Goal: Find specific page/section: Find specific page/section

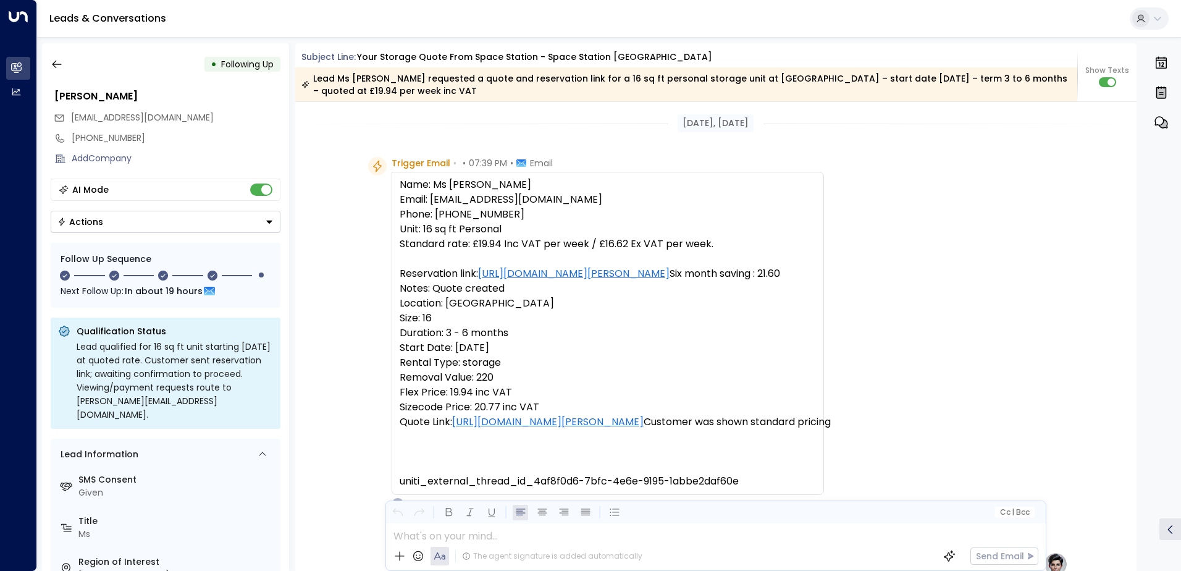
scroll to position [154, 0]
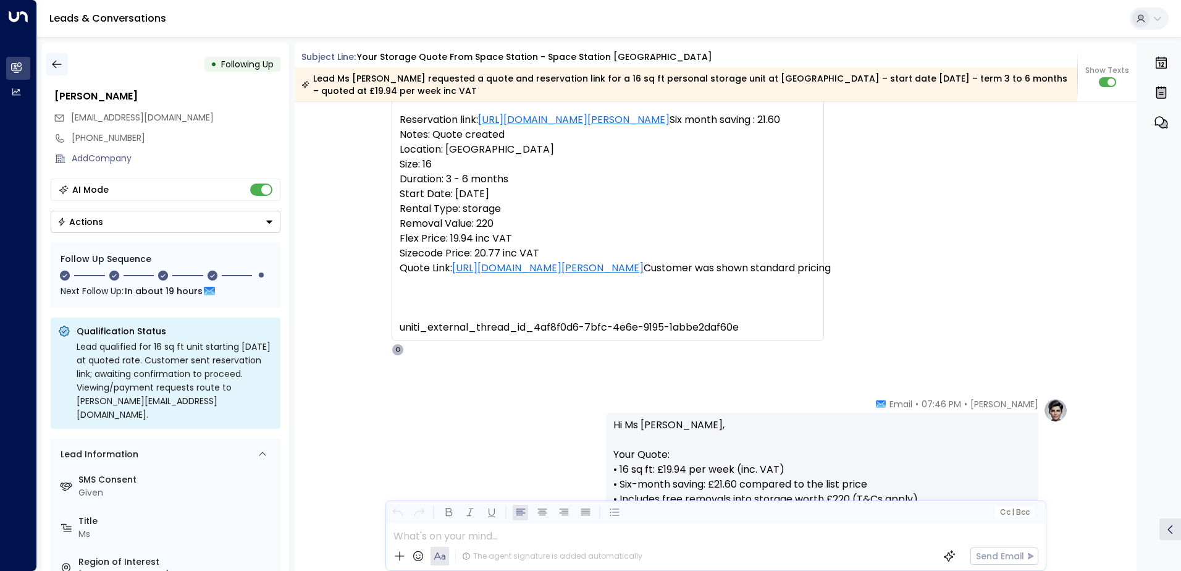
click at [57, 64] on icon "button" at bounding box center [56, 65] width 9 height 8
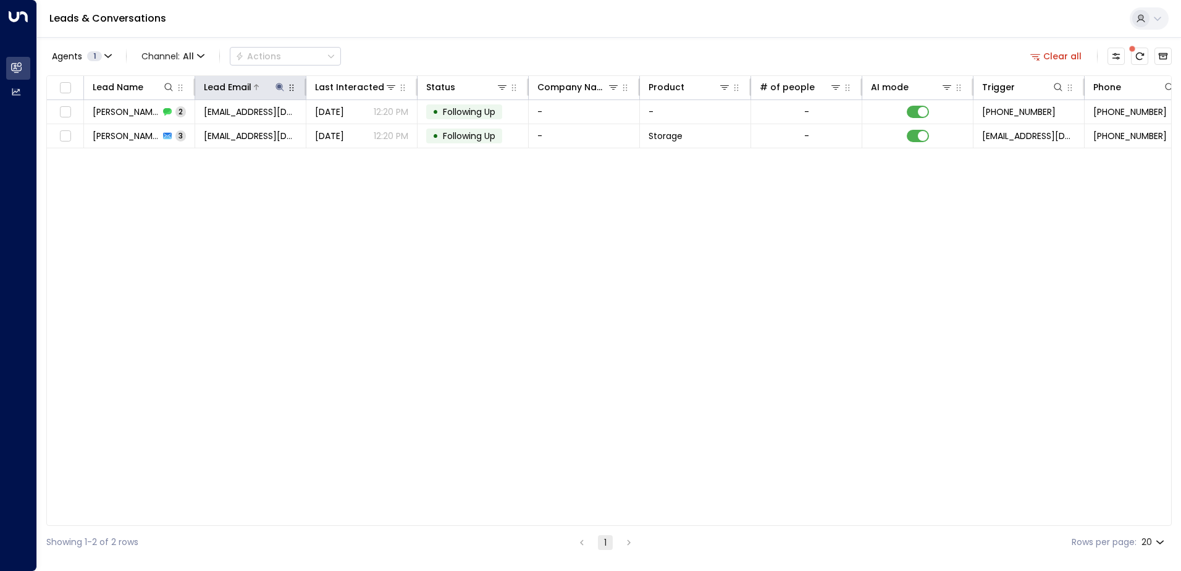
click at [277, 85] on icon at bounding box center [279, 87] width 8 height 8
click at [356, 128] on icon "button" at bounding box center [357, 132] width 10 height 10
click at [219, 132] on input "text" at bounding box center [280, 131] width 170 height 23
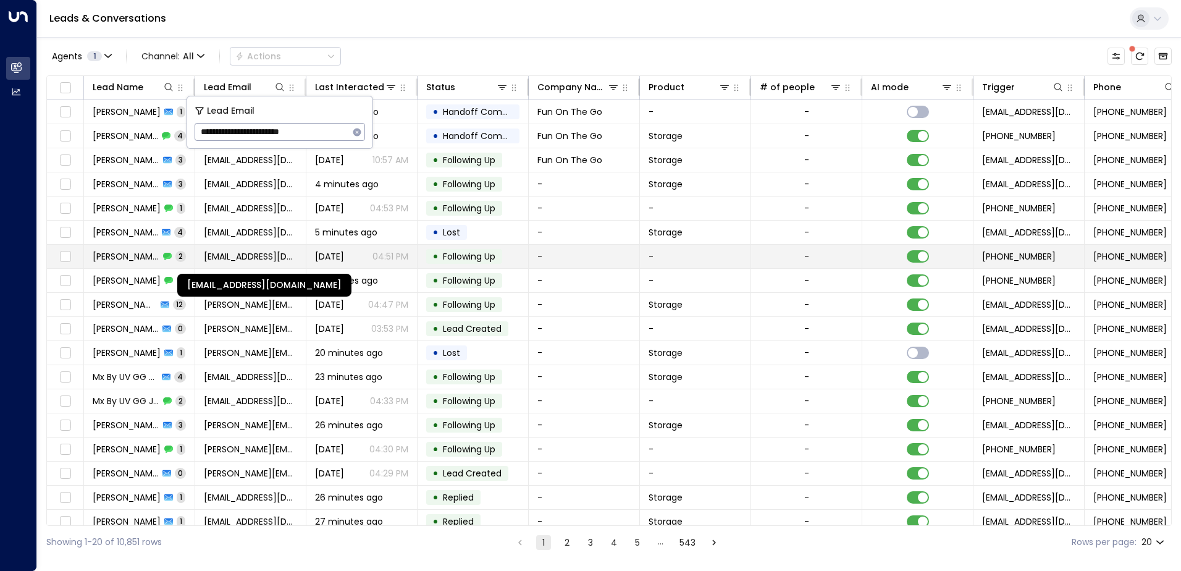
type input "**********"
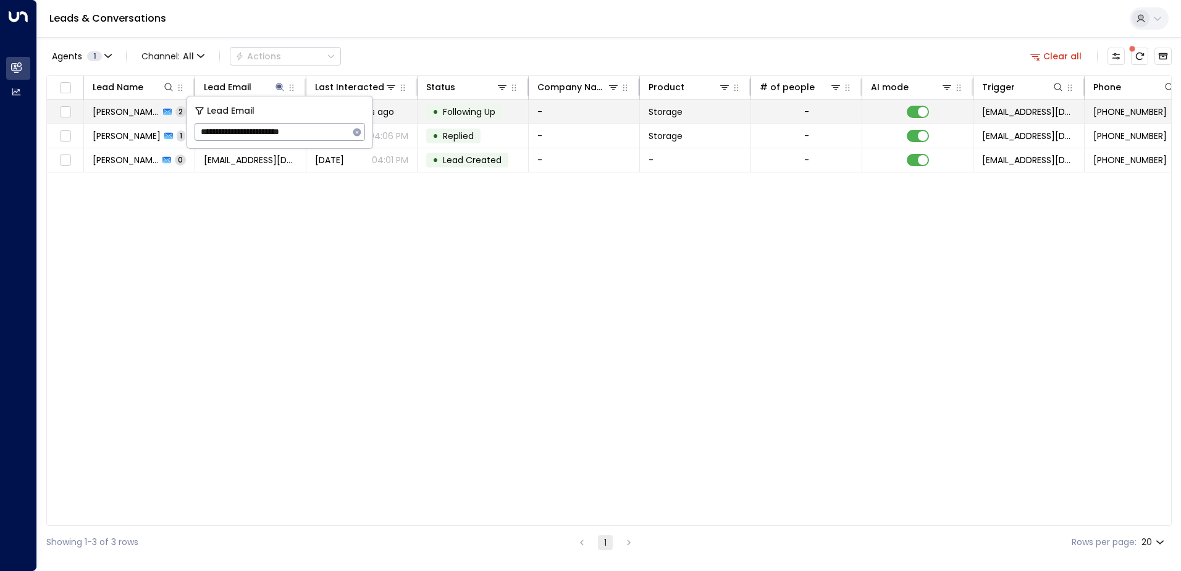
click at [488, 113] on span "Following Up" at bounding box center [469, 112] width 52 height 12
